Goal: Obtain resource: Download file/media

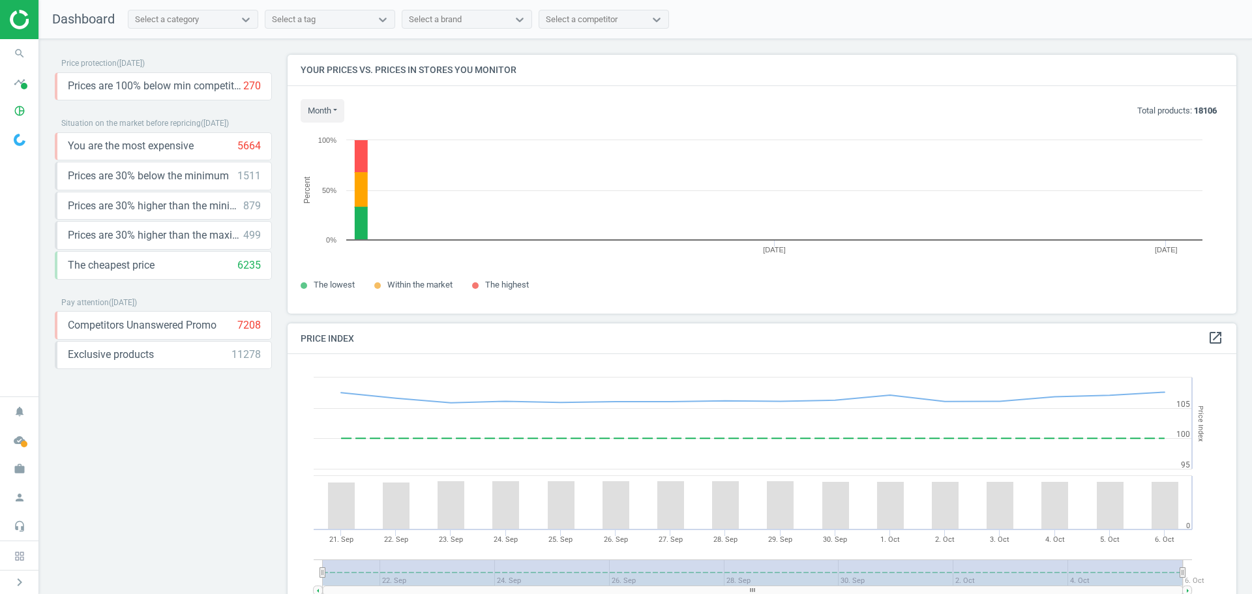
scroll to position [278, 959]
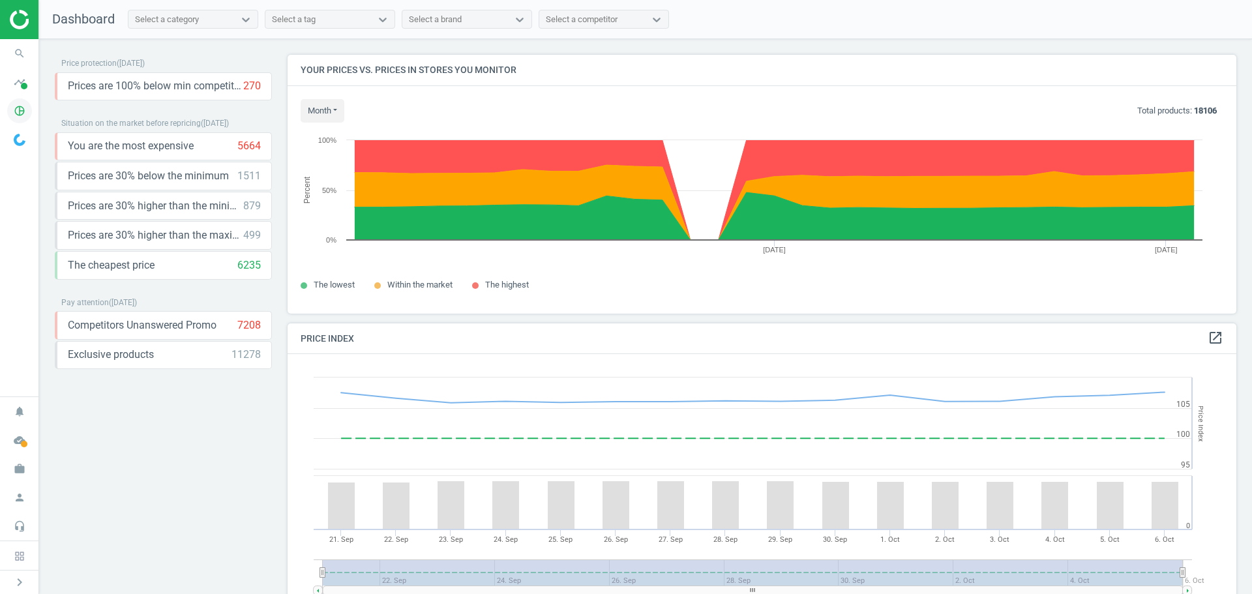
click at [18, 108] on icon "pie_chart_outlined" at bounding box center [19, 110] width 25 height 25
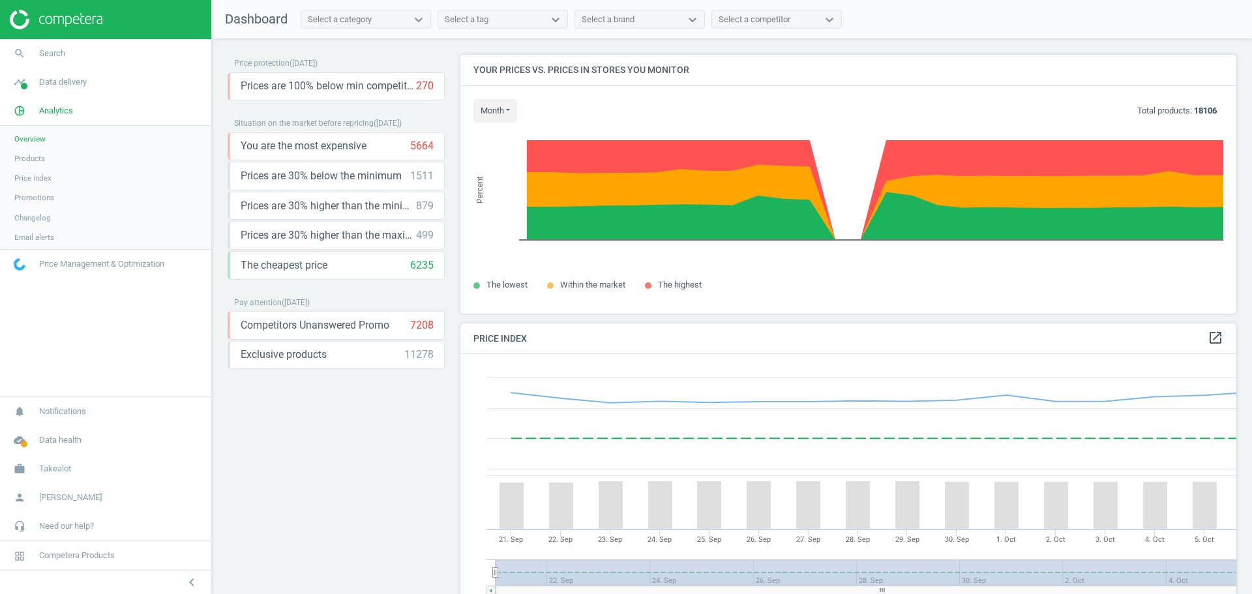
scroll to position [320, 786]
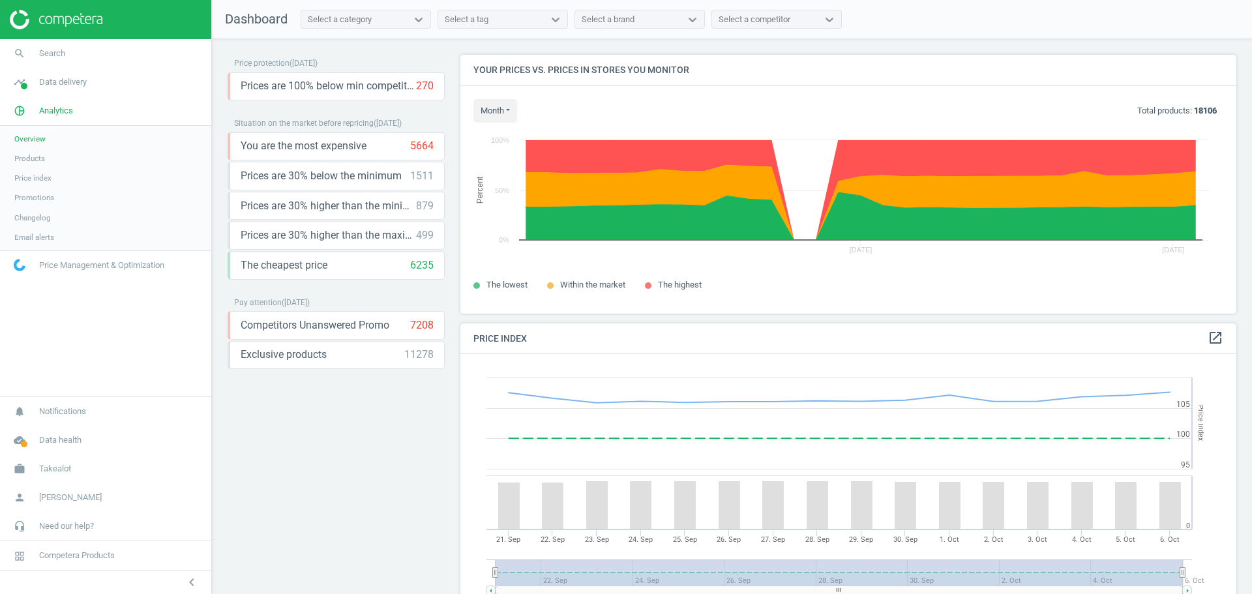
click at [25, 154] on span "Products" at bounding box center [29, 158] width 31 height 10
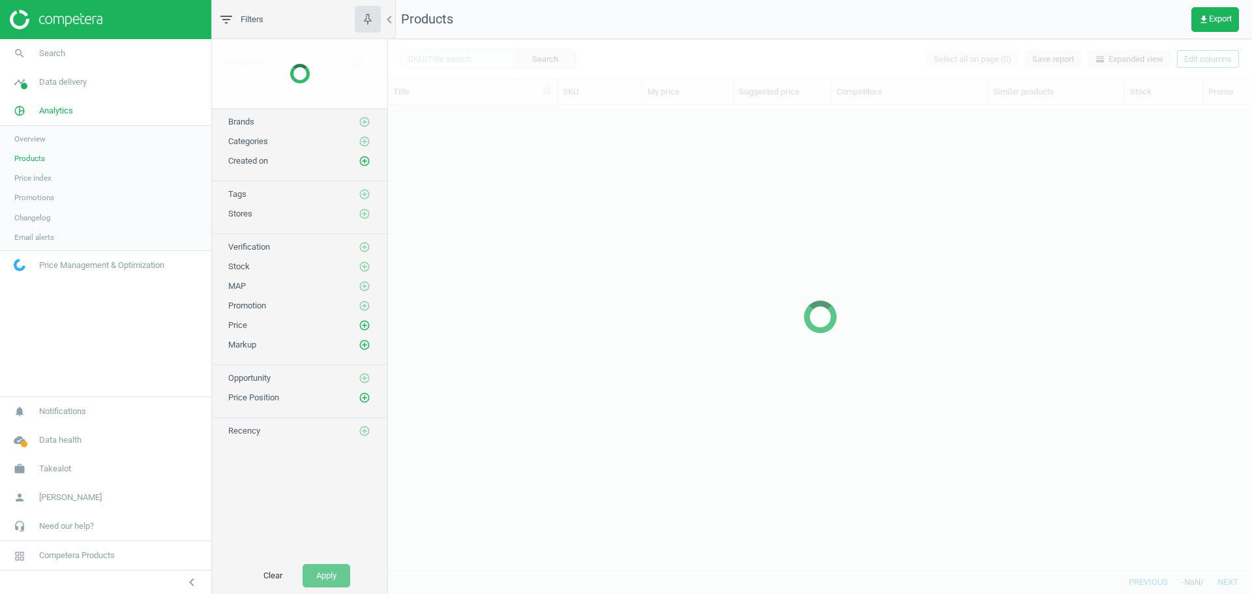
scroll to position [445, 854]
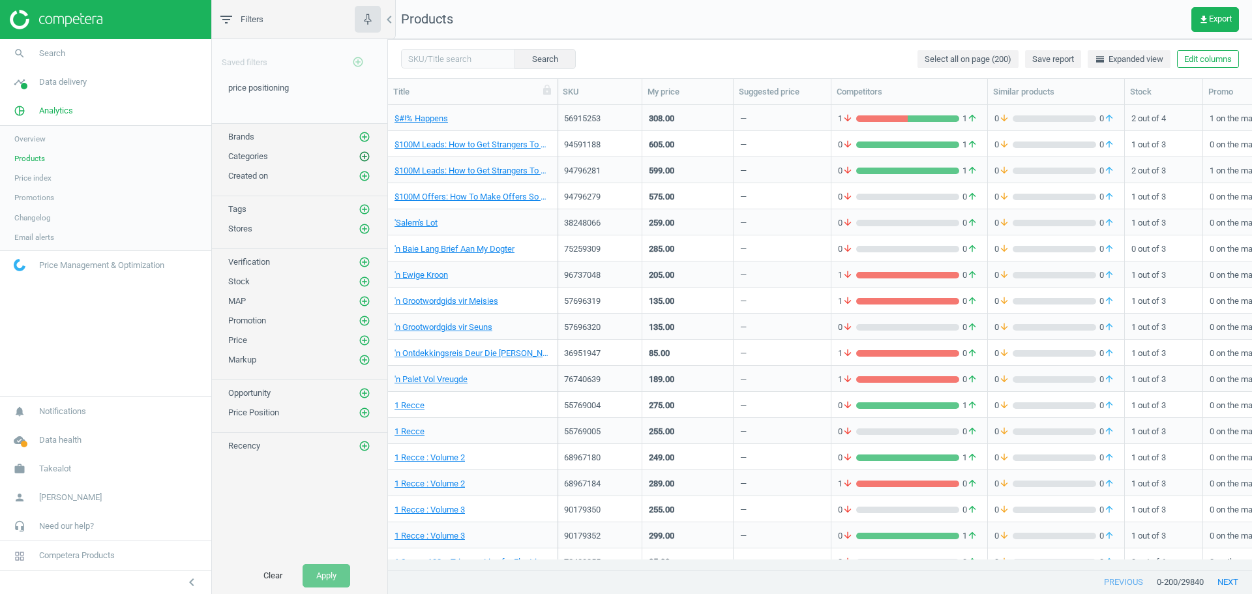
click at [364, 154] on icon "add_circle_outline" at bounding box center [365, 157] width 12 height 12
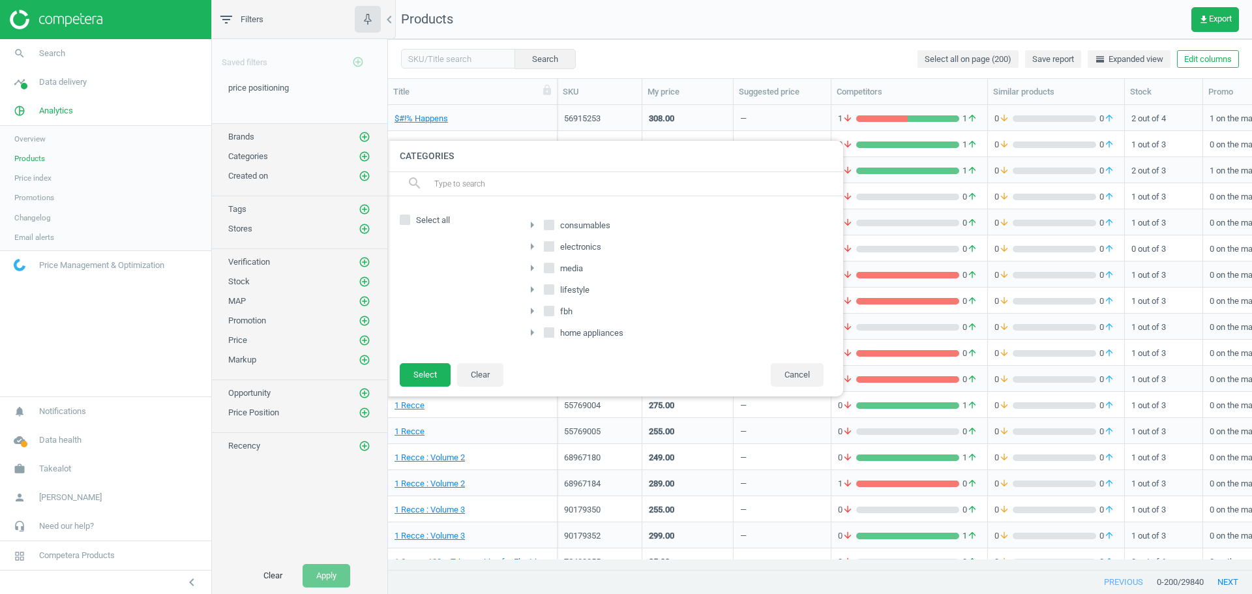
click at [528, 330] on icon "arrow_right" at bounding box center [532, 333] width 16 height 16
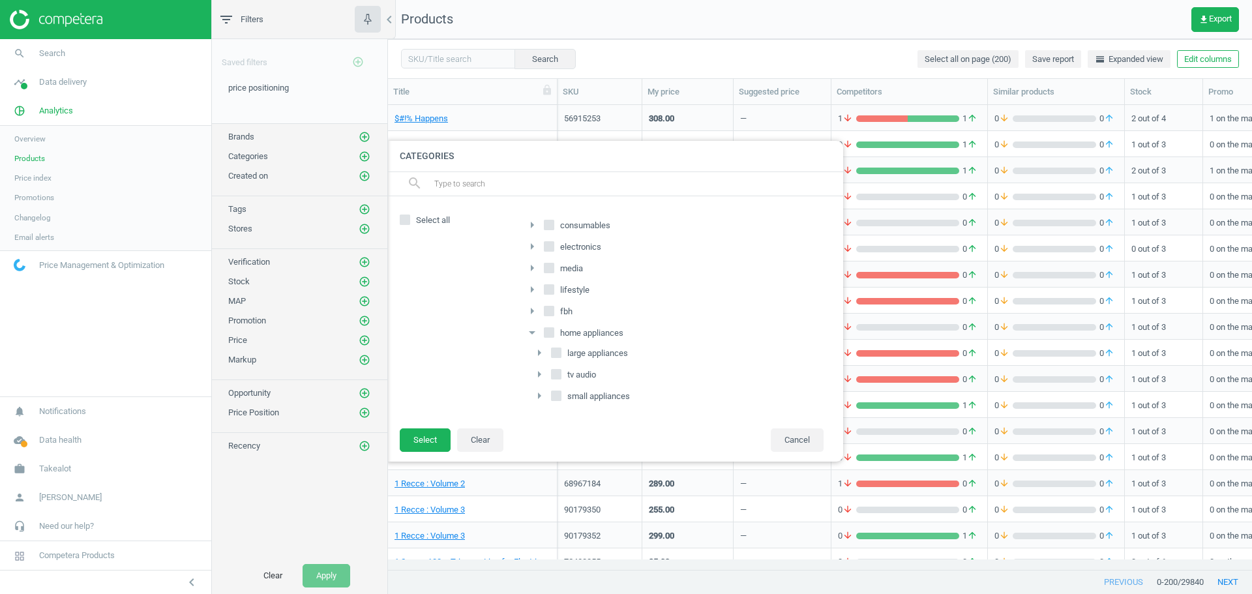
click at [559, 351] on input "large appliances" at bounding box center [556, 352] width 8 height 8
checkbox input "true"
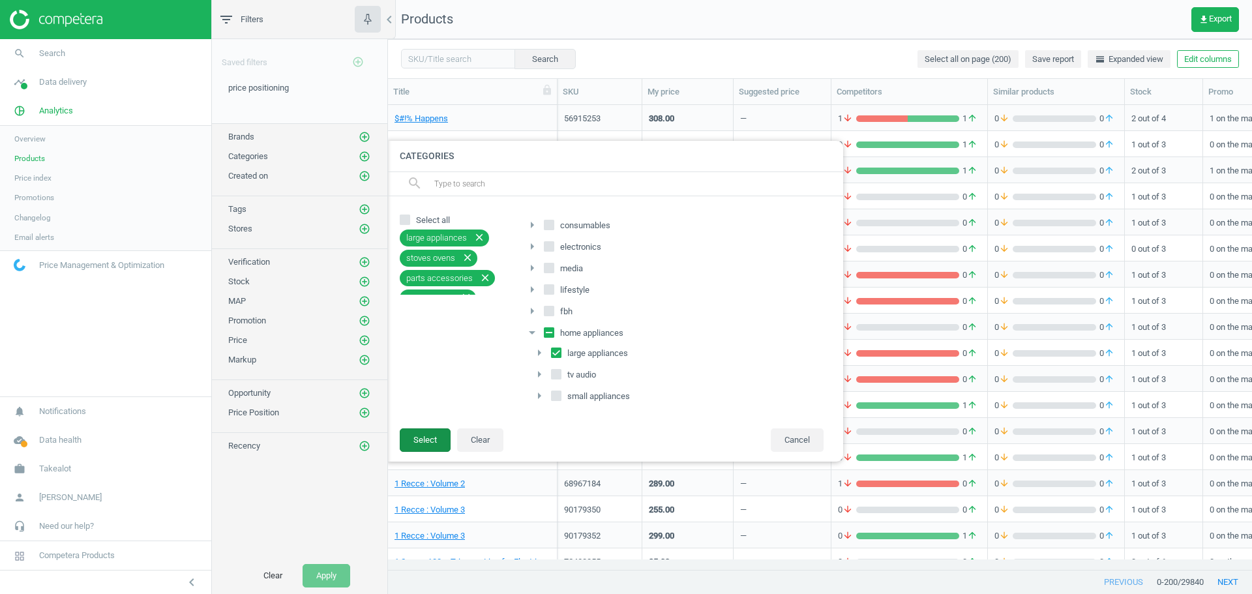
click at [426, 439] on button "Select" at bounding box center [425, 439] width 51 height 23
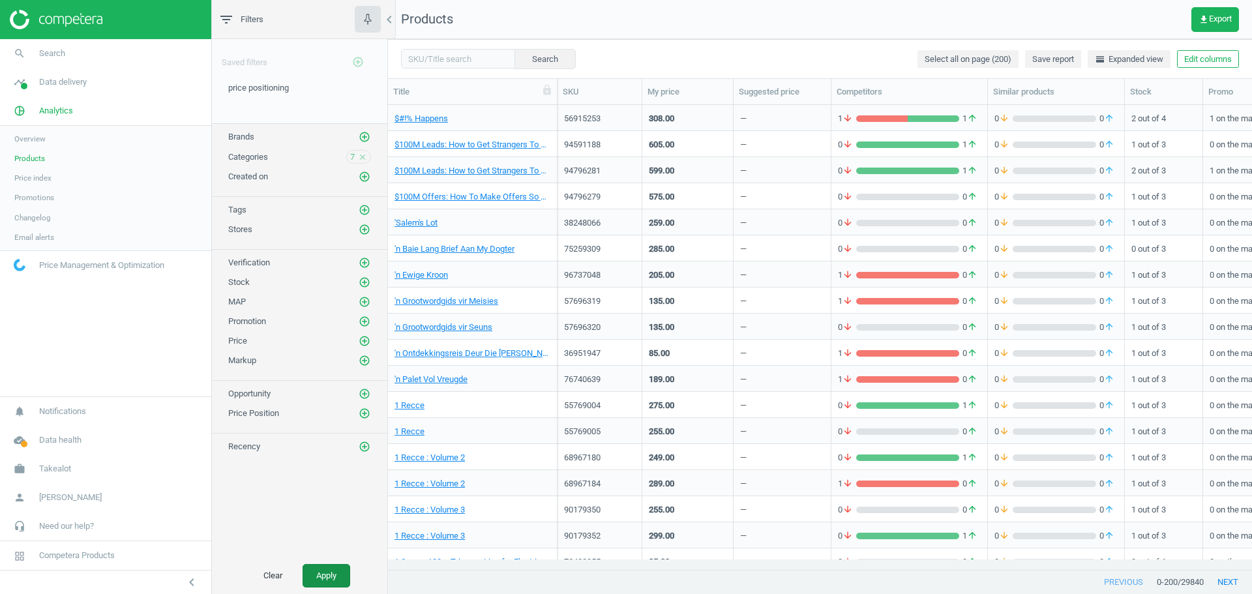
click at [342, 571] on button "Apply" at bounding box center [326, 575] width 48 height 23
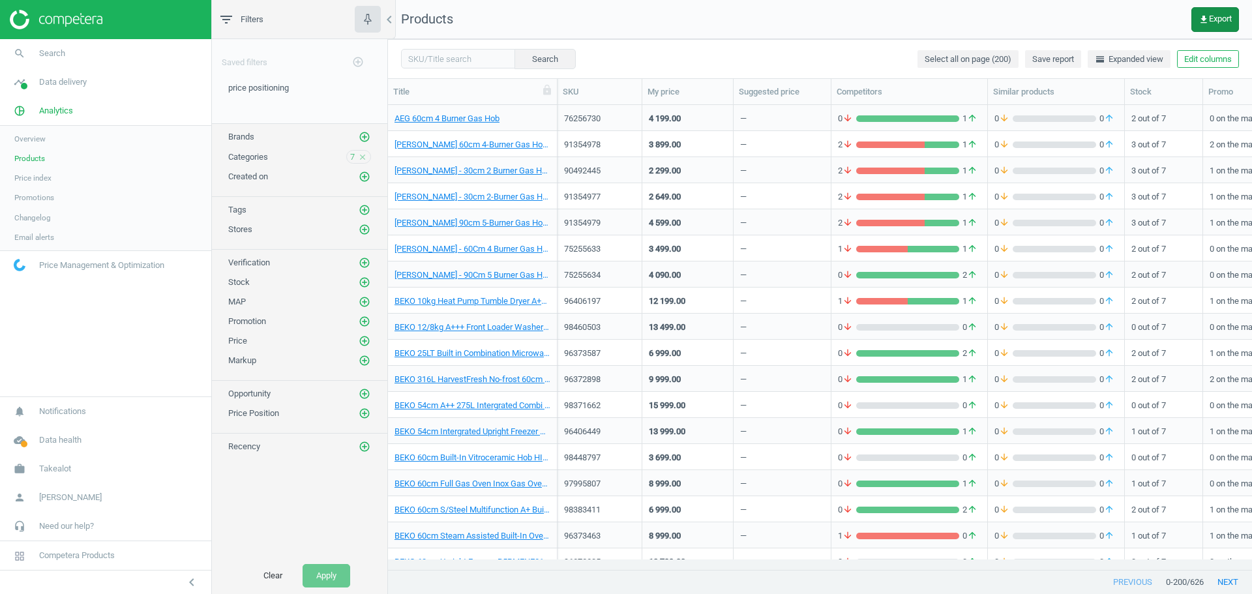
click at [1205, 17] on icon "get_app" at bounding box center [1203, 19] width 10 height 10
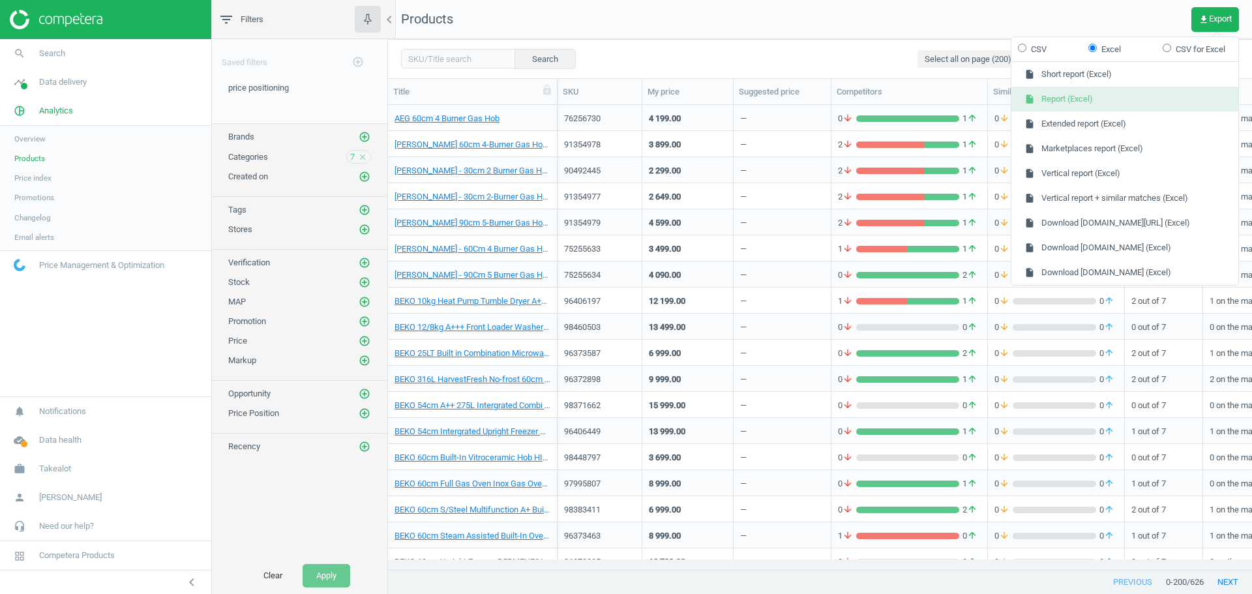
click at [1091, 96] on button "insert_drive_file Report (Excel)" at bounding box center [1124, 99] width 227 height 25
